Goal: Task Accomplishment & Management: Use online tool/utility

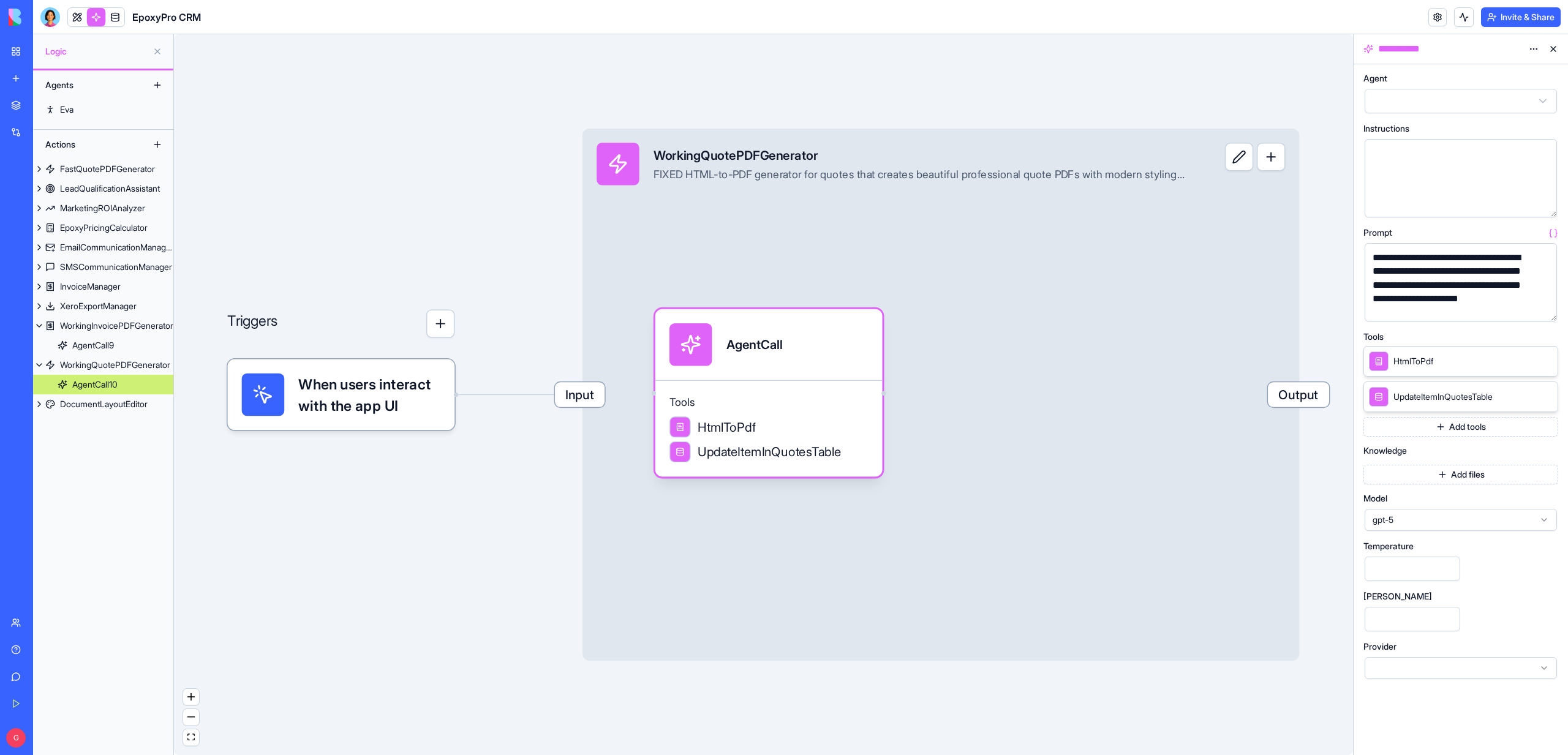
scroll to position [323, 0]
